Goal: Task Accomplishment & Management: Use online tool/utility

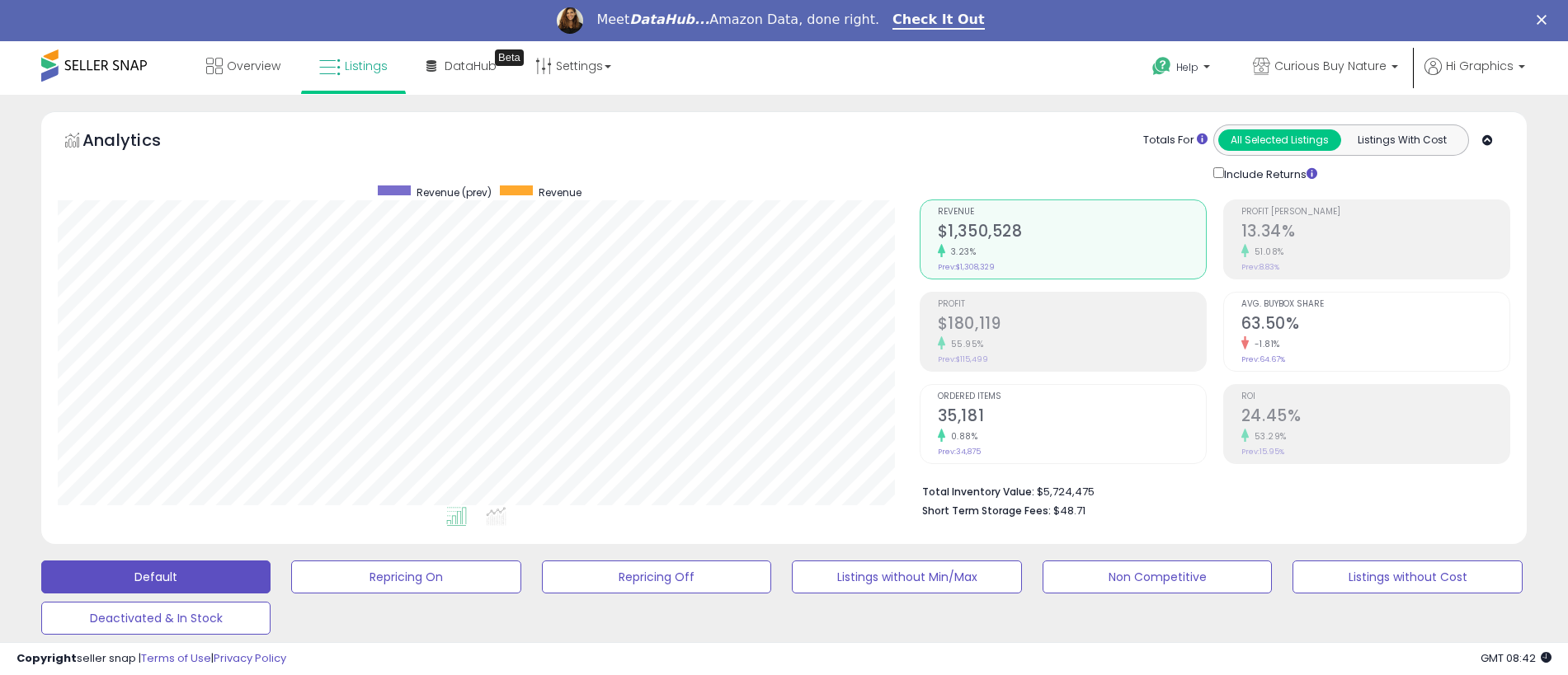
scroll to position [338, 862]
click at [1334, 66] on span "Curious Buy Nature" at bounding box center [1330, 65] width 112 height 17
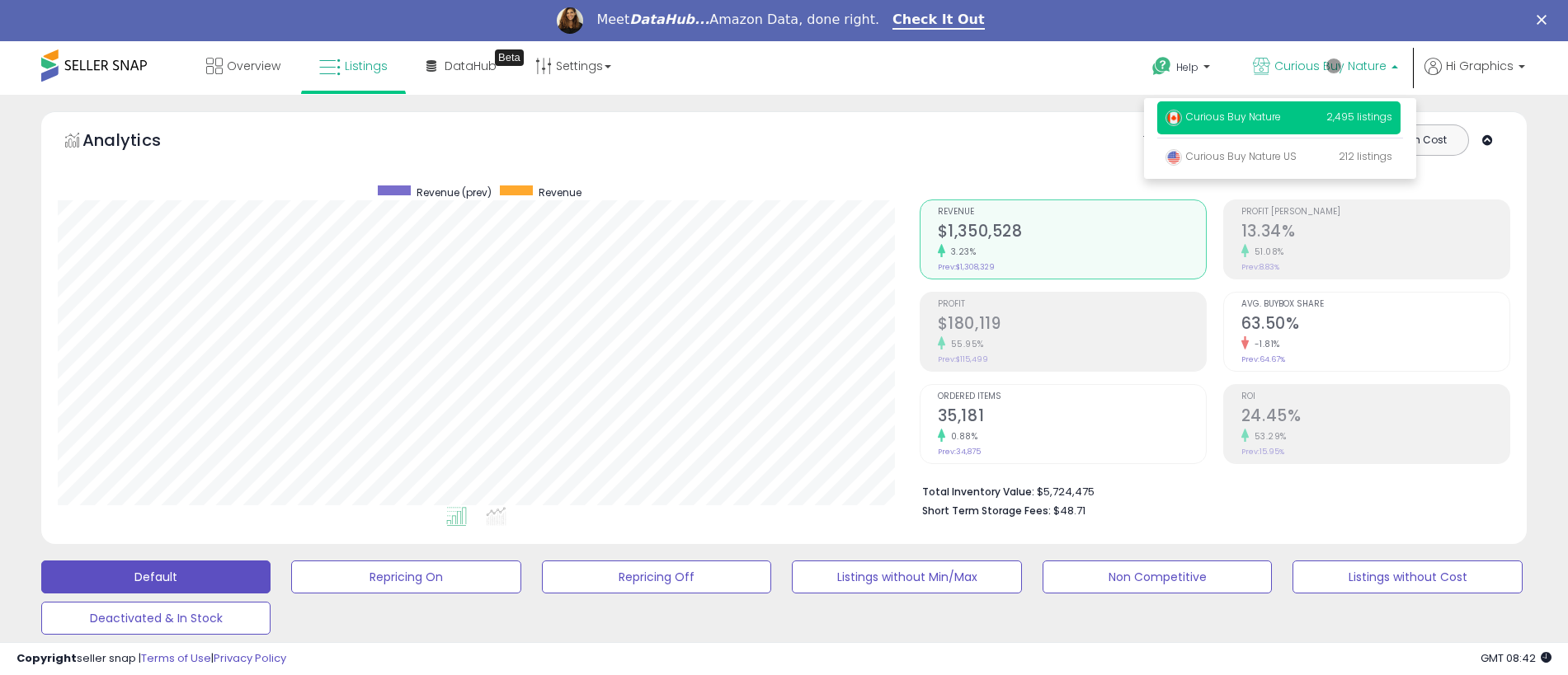
click at [1281, 119] on p "Curious Buy Nature 2,495 listings" at bounding box center [1278, 118] width 243 height 33
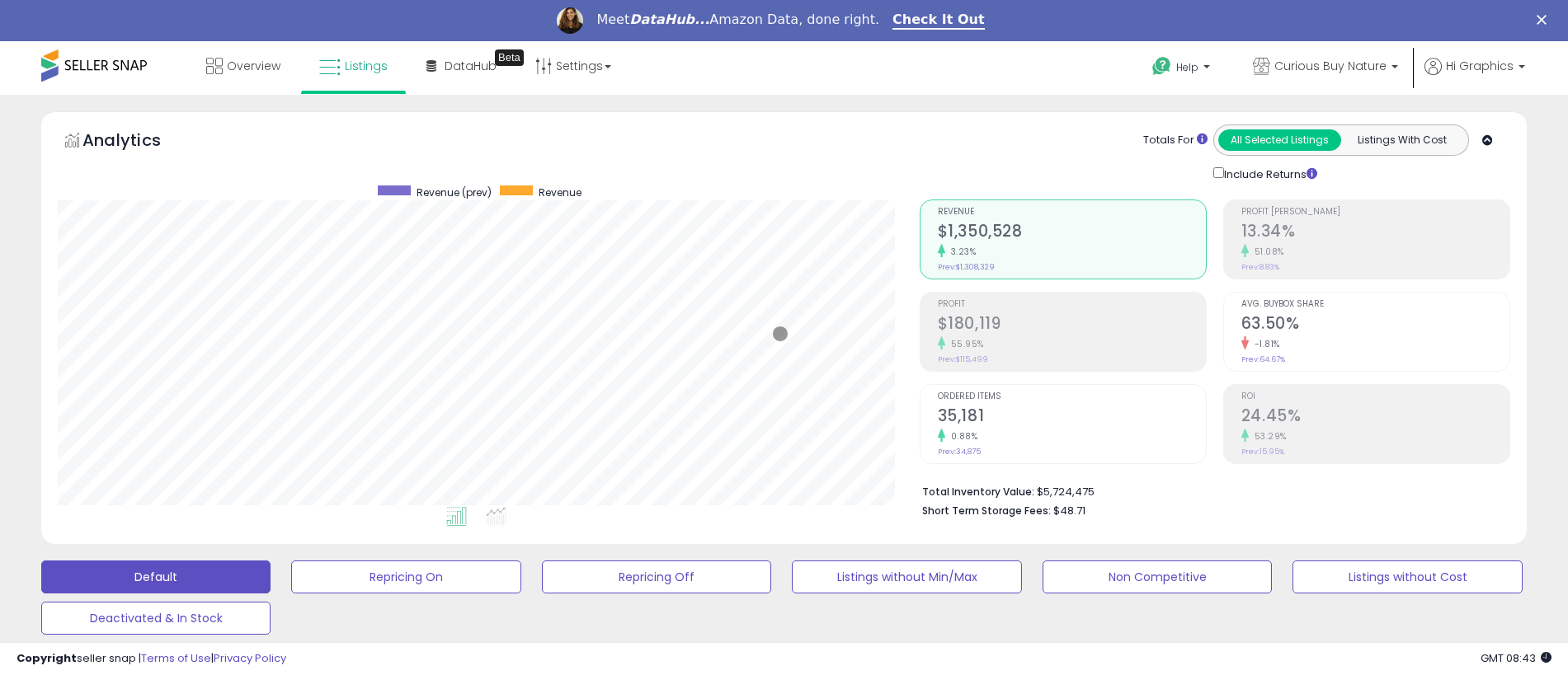
scroll to position [408, 0]
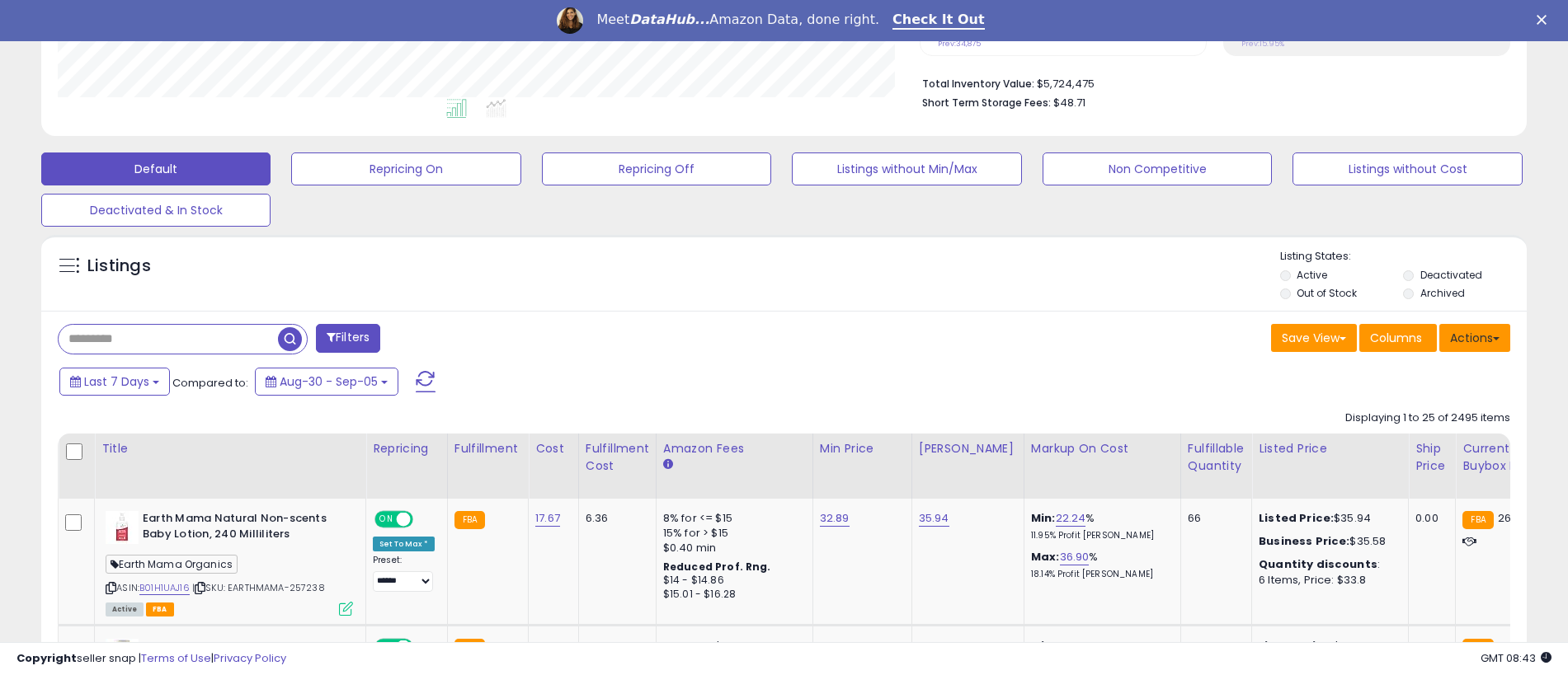
click at [1475, 337] on button "Actions" at bounding box center [1474, 338] width 71 height 28
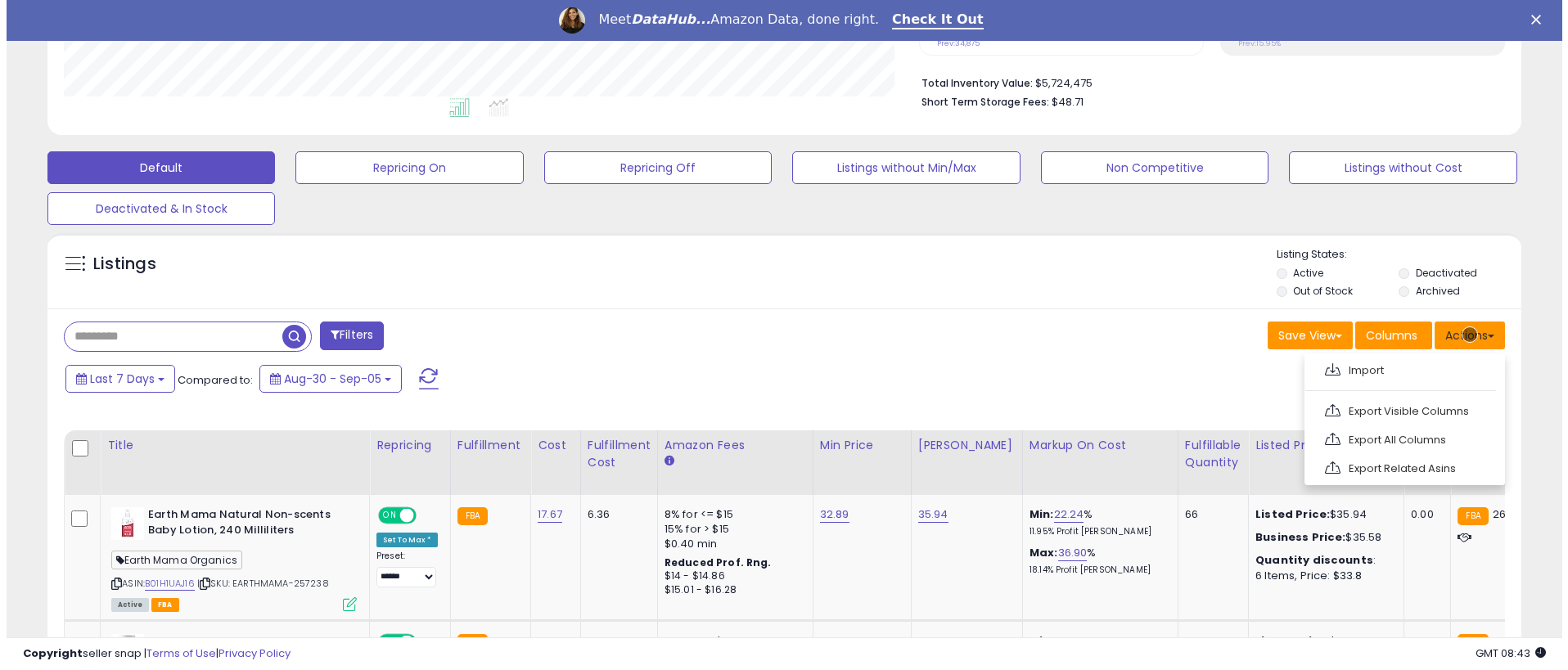
scroll to position [439, 0]
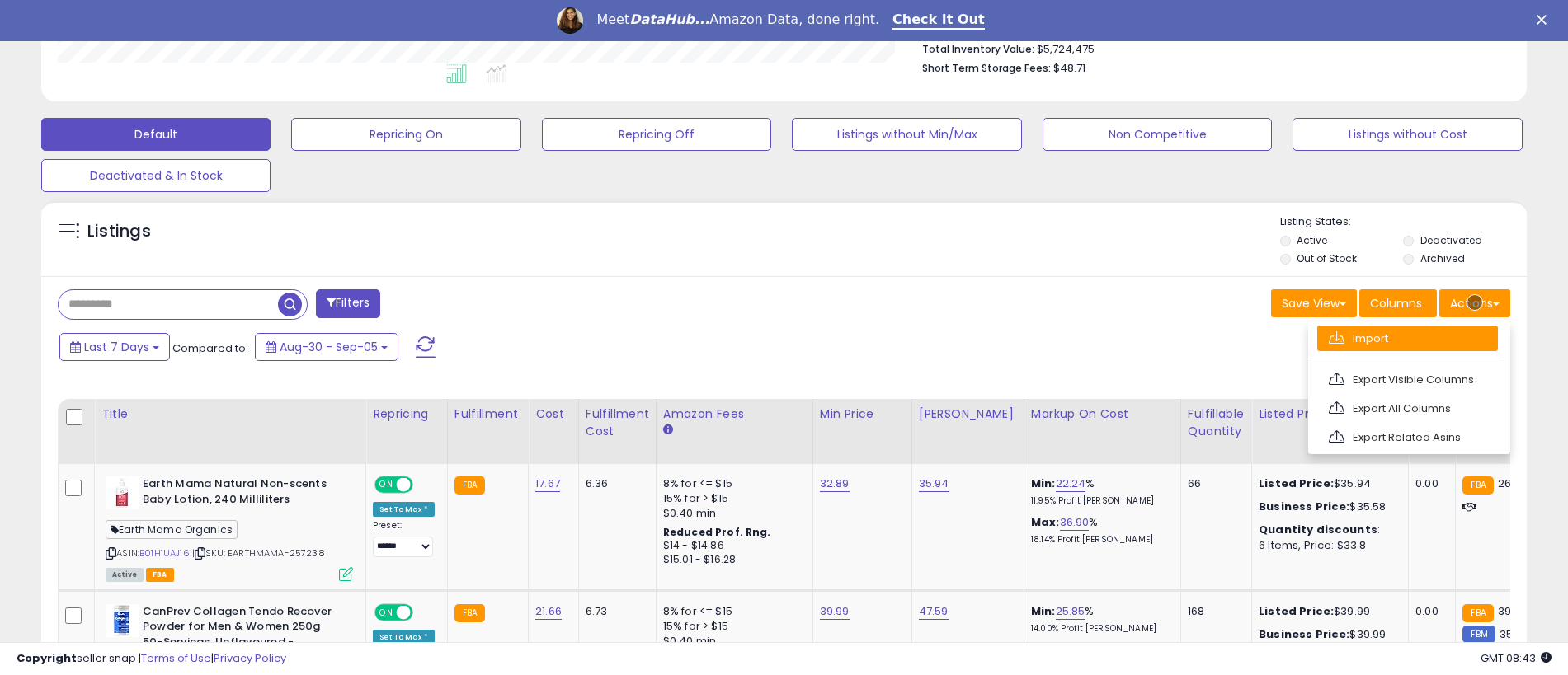
click at [1407, 338] on link "Import" at bounding box center [1407, 338] width 180 height 25
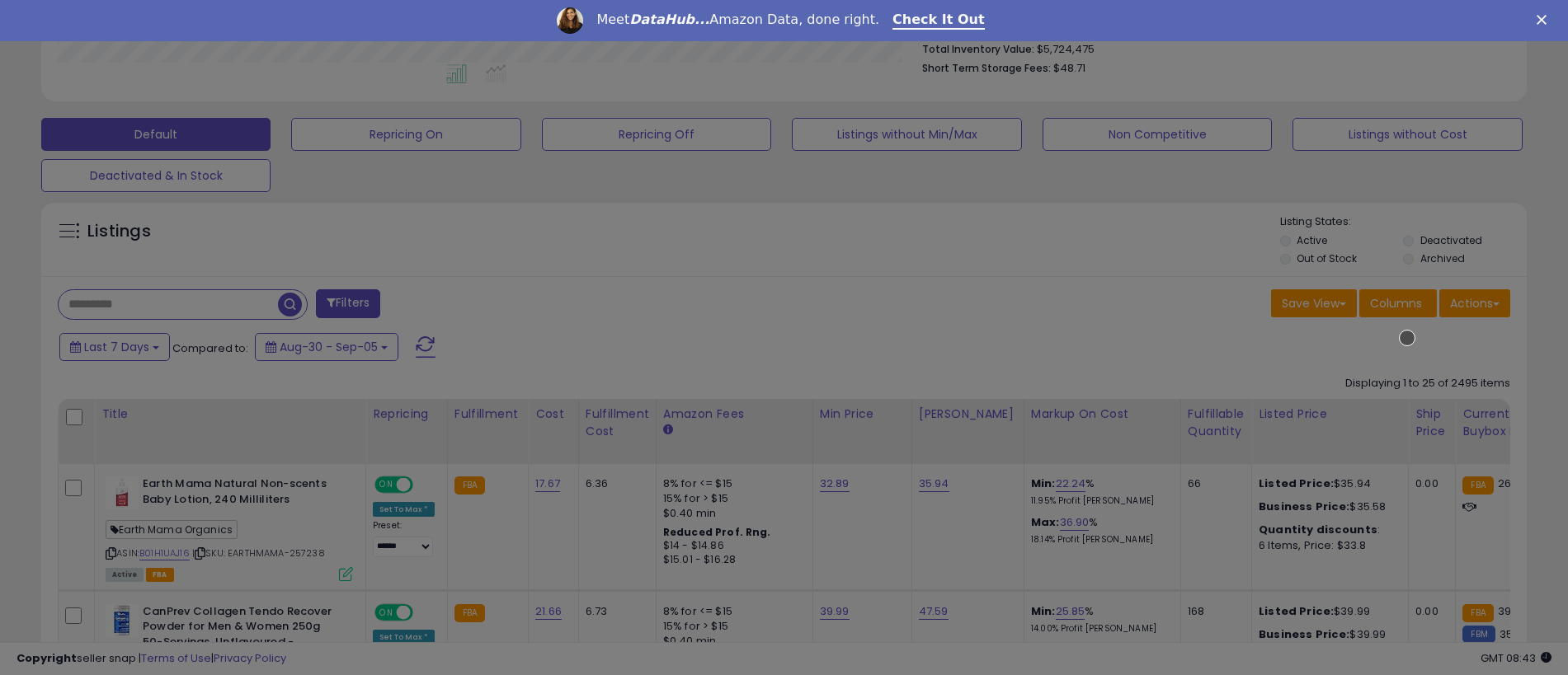
scroll to position [338, 868]
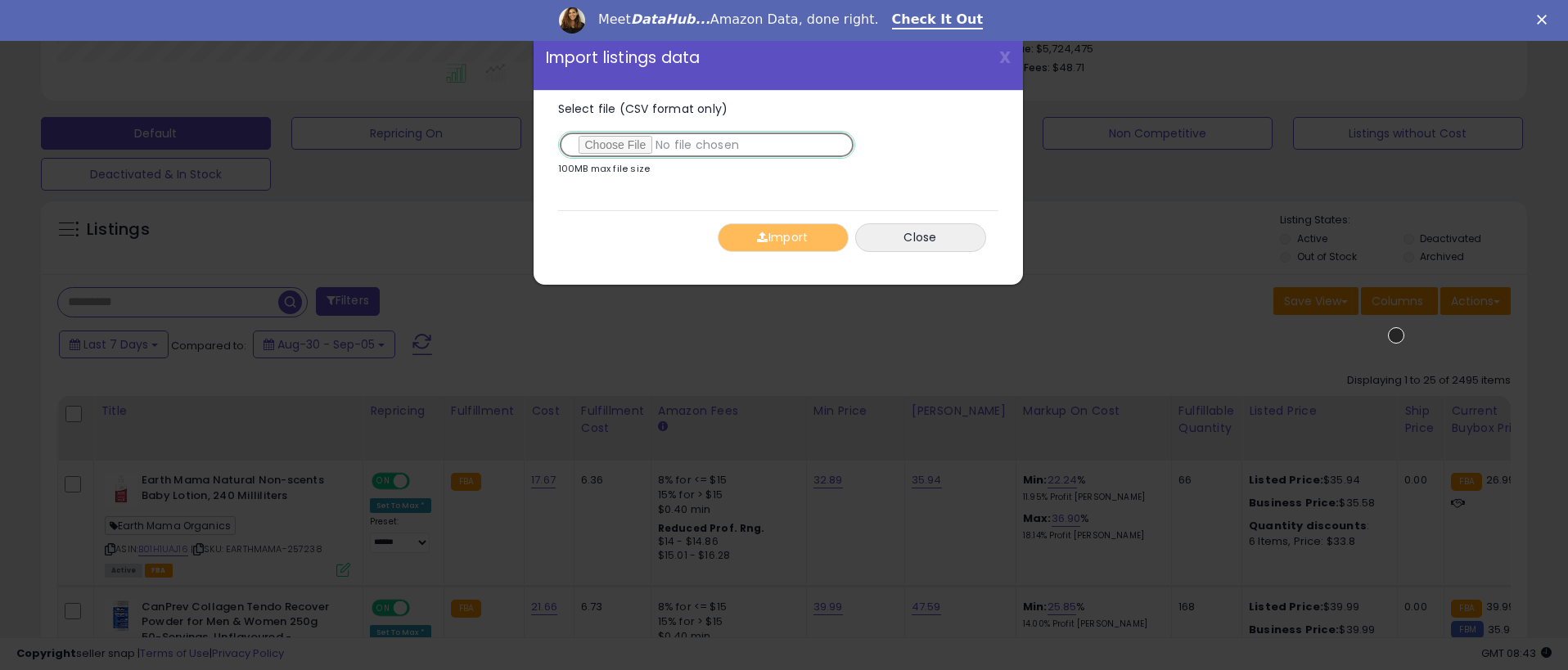
click at [703, 145] on input "Select file (CSV format only)" at bounding box center [707, 144] width 297 height 28
type input "**********"
click at [782, 238] on button "Import" at bounding box center [782, 237] width 131 height 29
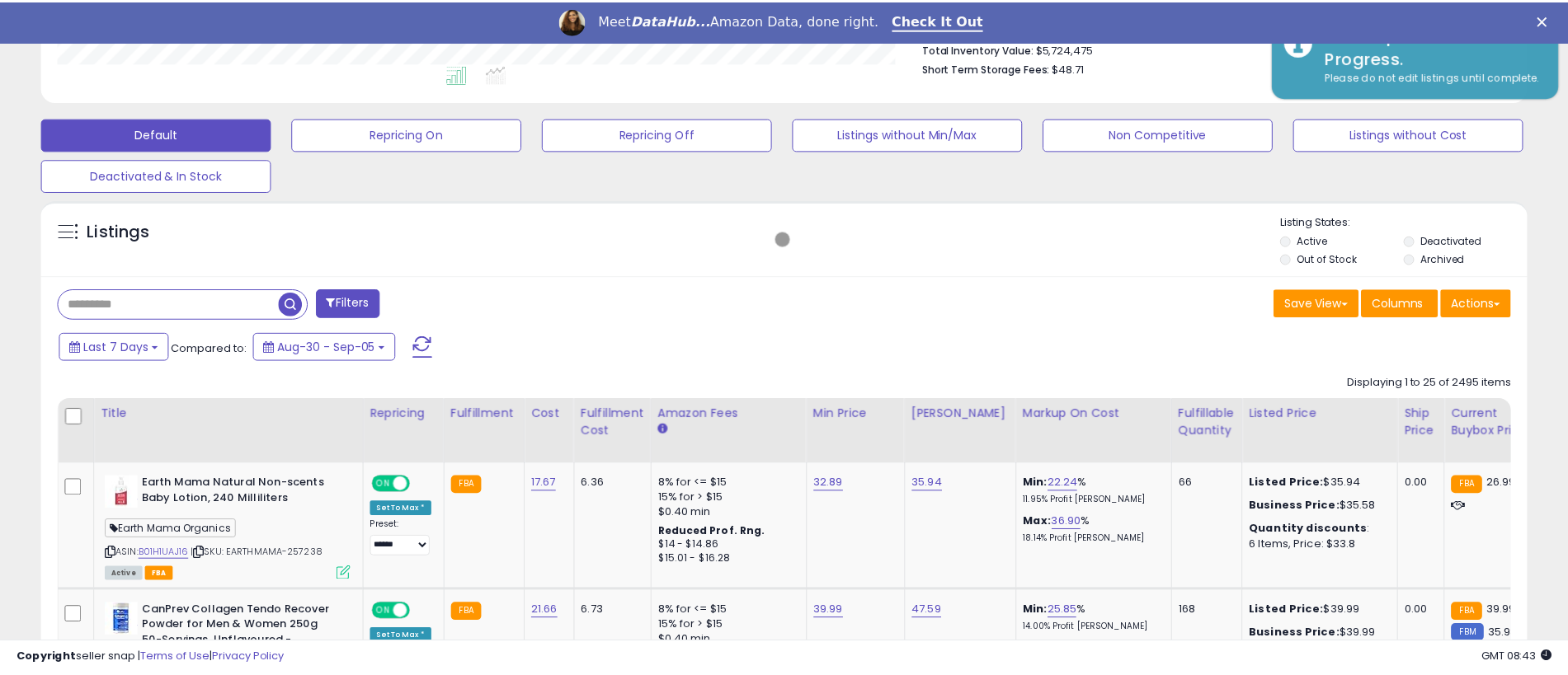
scroll to position [824197, 823809]
